Goal: Information Seeking & Learning: Learn about a topic

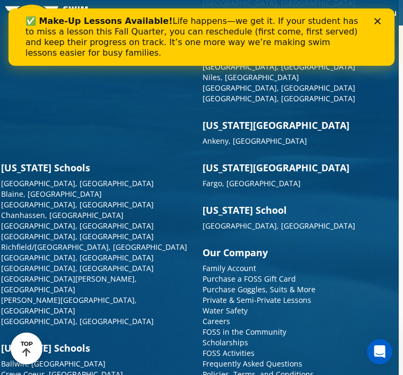
scroll to position [4444, 4]
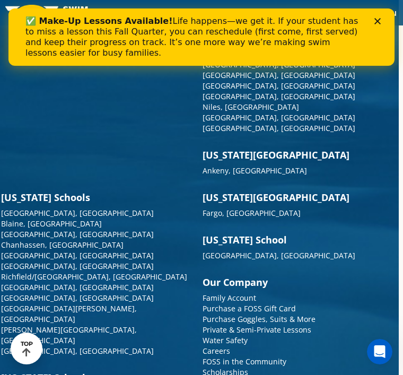
click at [29, 219] on link "Blaine, [GEOGRAPHIC_DATA]" at bounding box center [51, 224] width 101 height 10
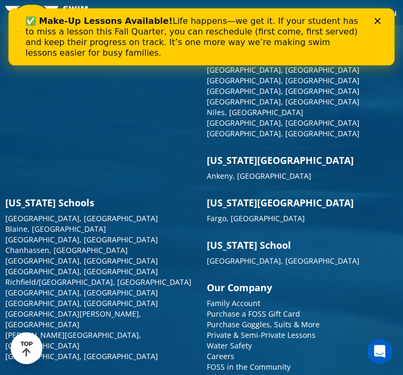
scroll to position [4444, 0]
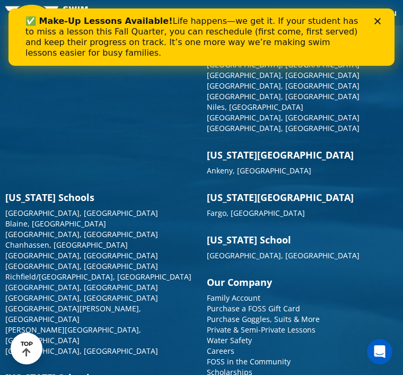
click at [224, 346] on link "Careers" at bounding box center [221, 351] width 28 height 10
click at [374, 38] on div "✅ Make-Up Lessons Available! Life happens—we get it. If your student has to mis…" at bounding box center [201, 37] width 352 height 49
click at [379, 36] on div "✅ Make-Up Lessons Available! Life happens—we get it. If your student has to mis…" at bounding box center [201, 37] width 386 height 49
click at [376, 42] on div "✅ Make-Up Lessons Available! Life happens—we get it. If your student has to mis…" at bounding box center [201, 37] width 352 height 49
click at [381, 40] on div "✅ Make-Up Lessons Available! Life happens—we get it. If your student has to mis…" at bounding box center [201, 37] width 386 height 49
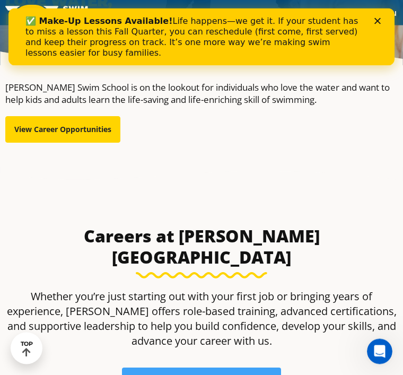
scroll to position [141, 0]
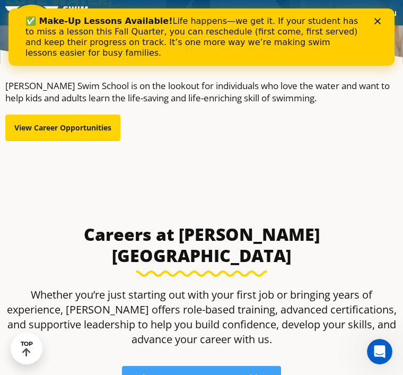
click at [378, 23] on icon "Close" at bounding box center [378, 21] width 6 height 6
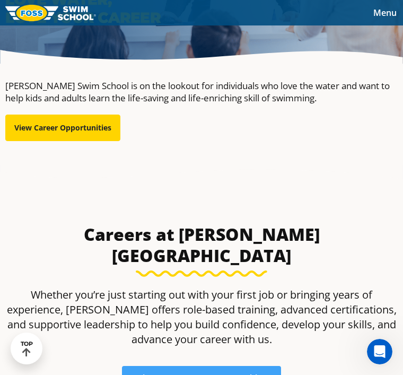
click at [212, 374] on span "View Current Career Opportunities" at bounding box center [201, 377] width 127 height 7
